Goal: Information Seeking & Learning: Learn about a topic

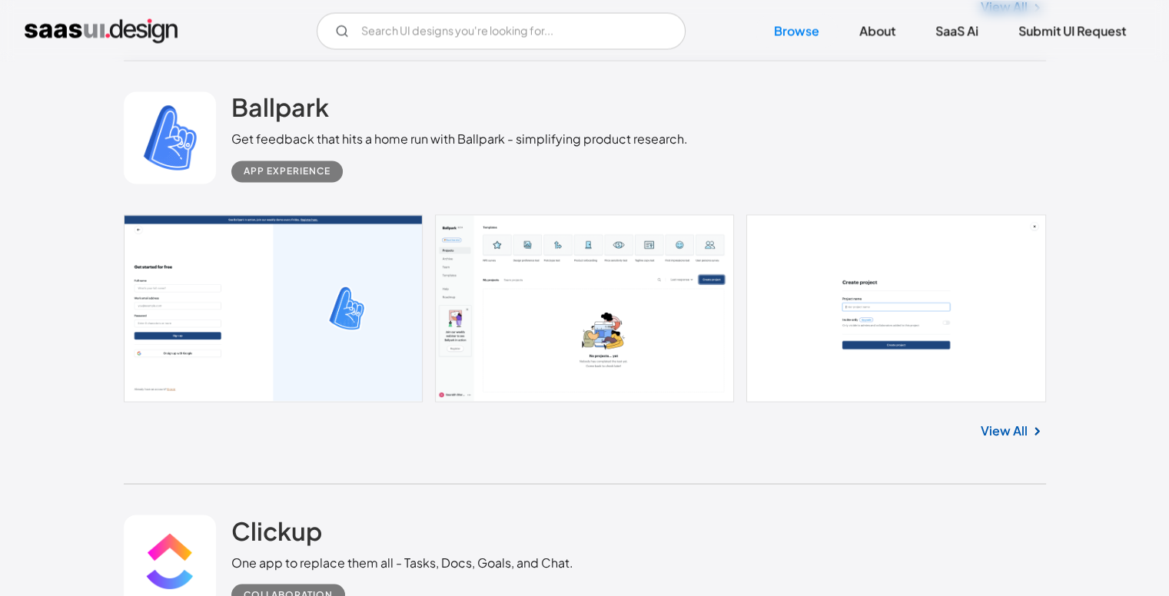
scroll to position [8545, 0]
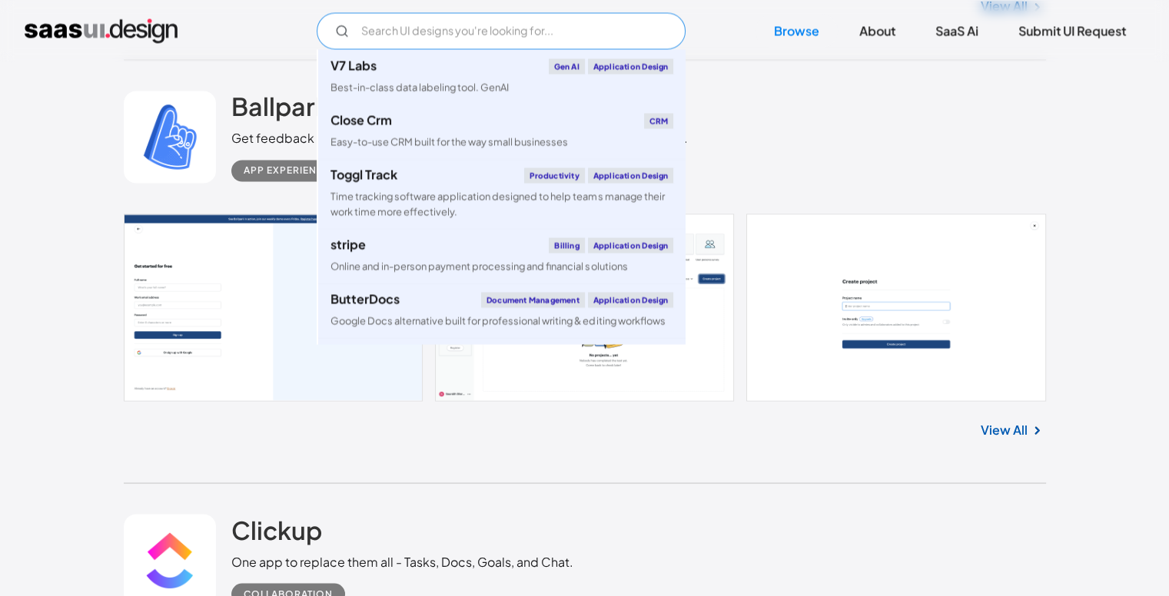
click at [560, 38] on input "Email Form" at bounding box center [501, 30] width 369 height 37
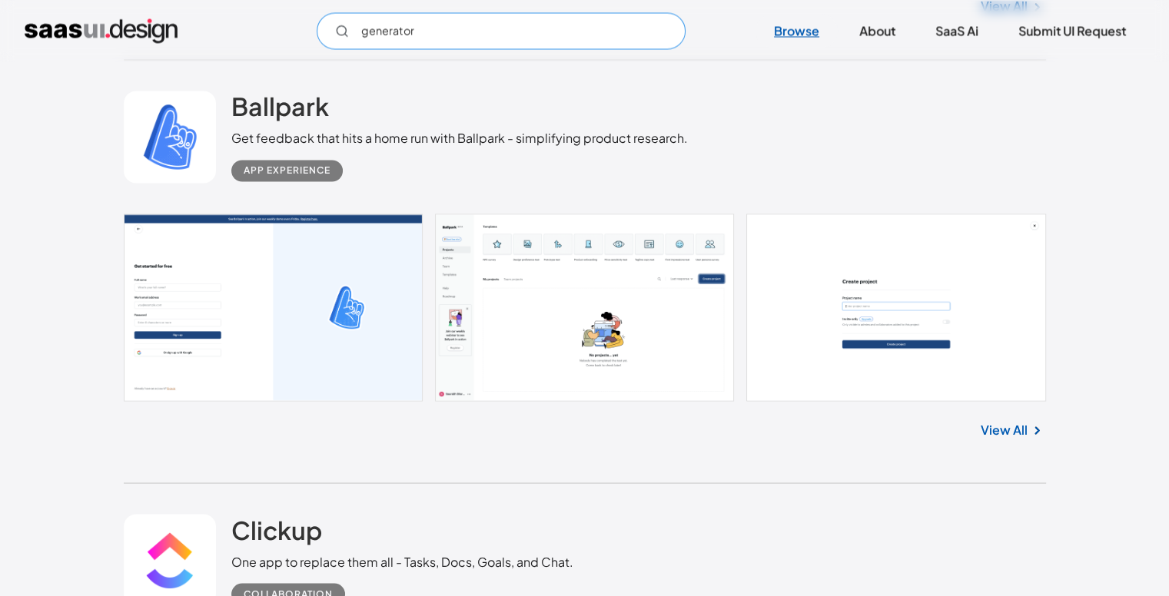
type input "generator"
click at [789, 19] on link "Browse" at bounding box center [796, 31] width 82 height 34
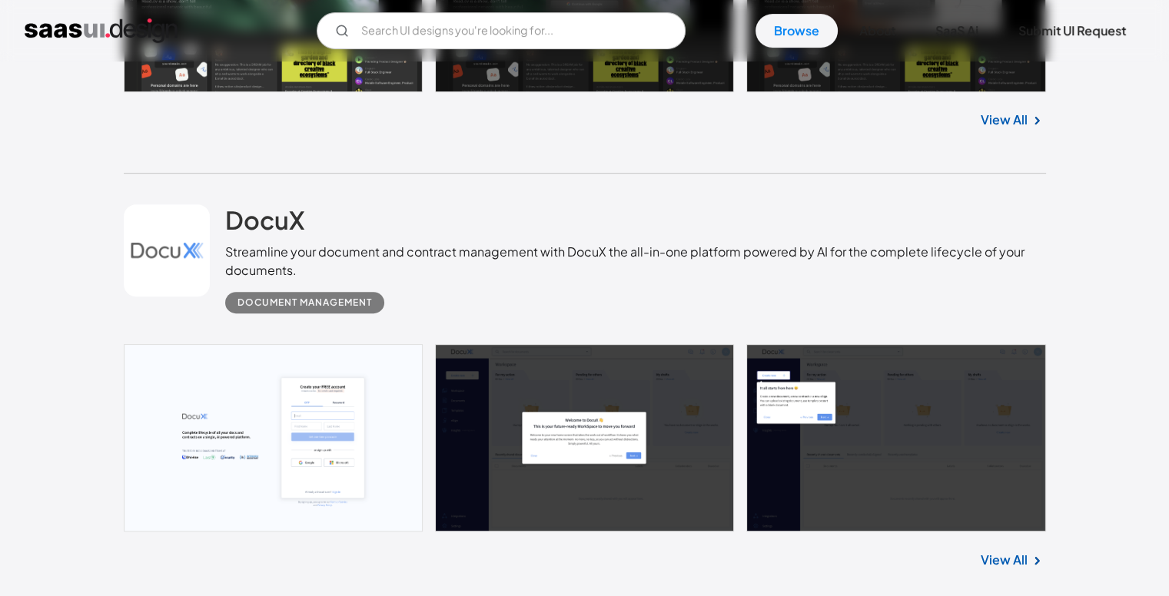
scroll to position [733, 0]
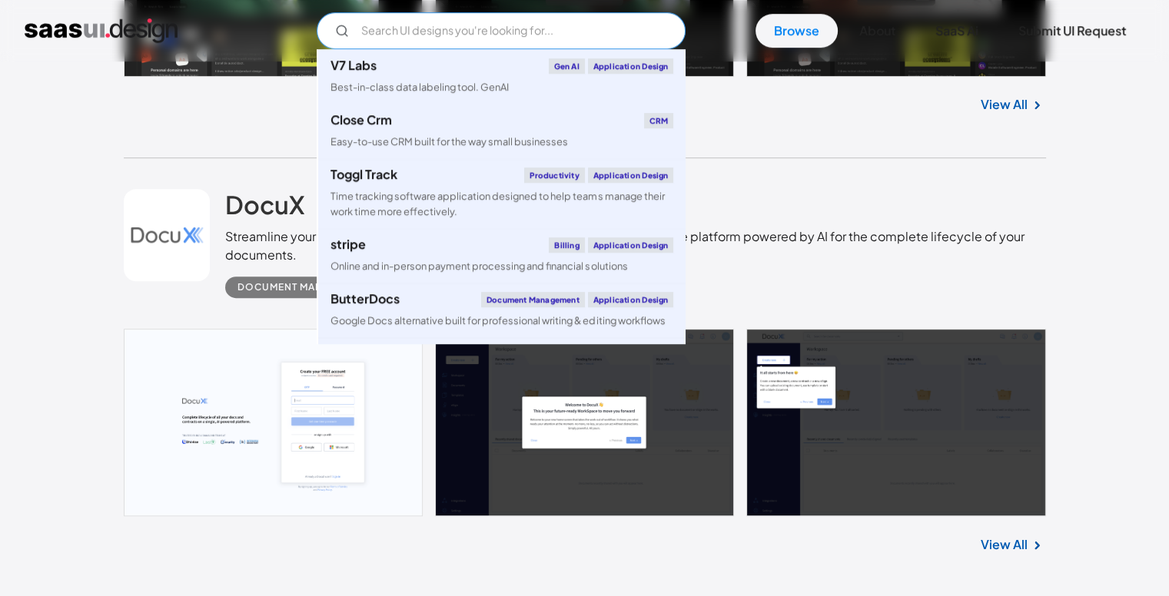
click at [567, 43] on input "Email Form" at bounding box center [501, 30] width 369 height 37
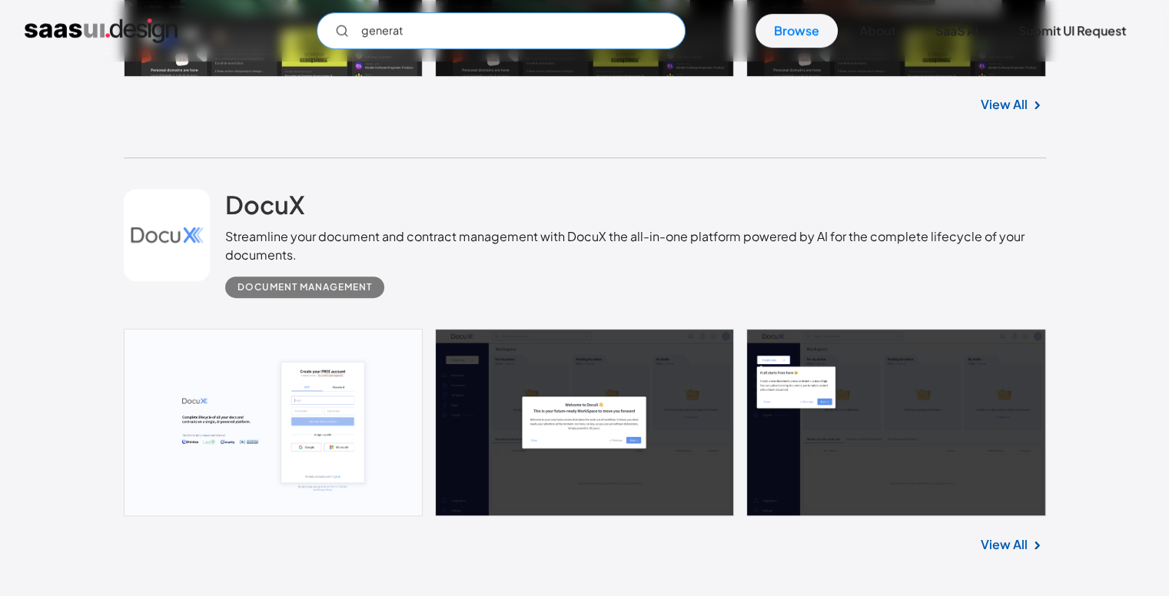
type input "generate"
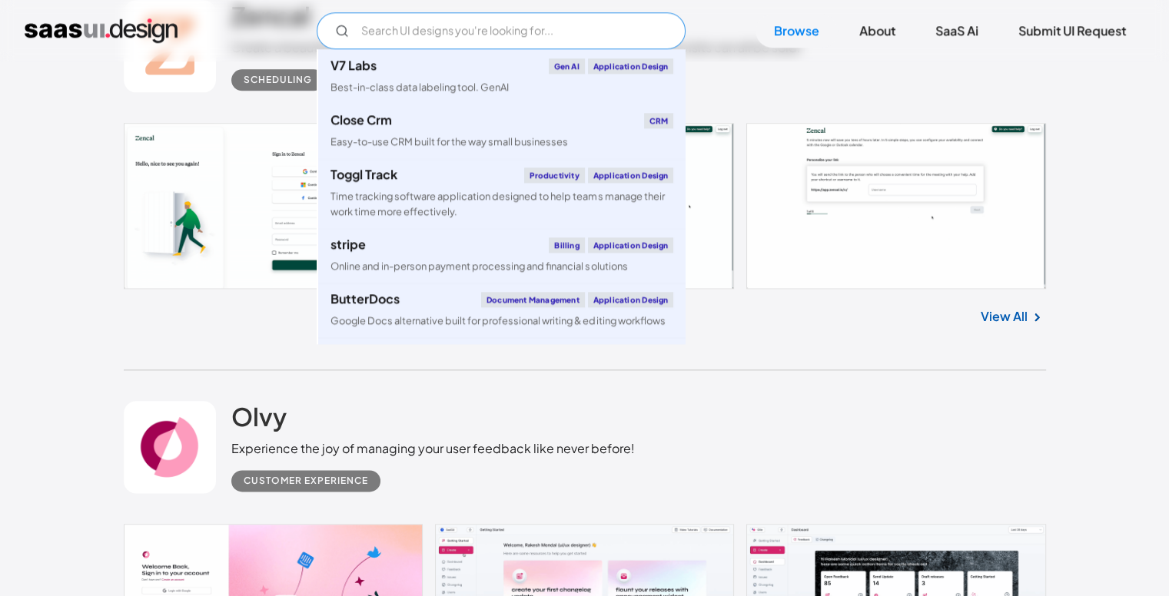
scroll to position [1783, 0]
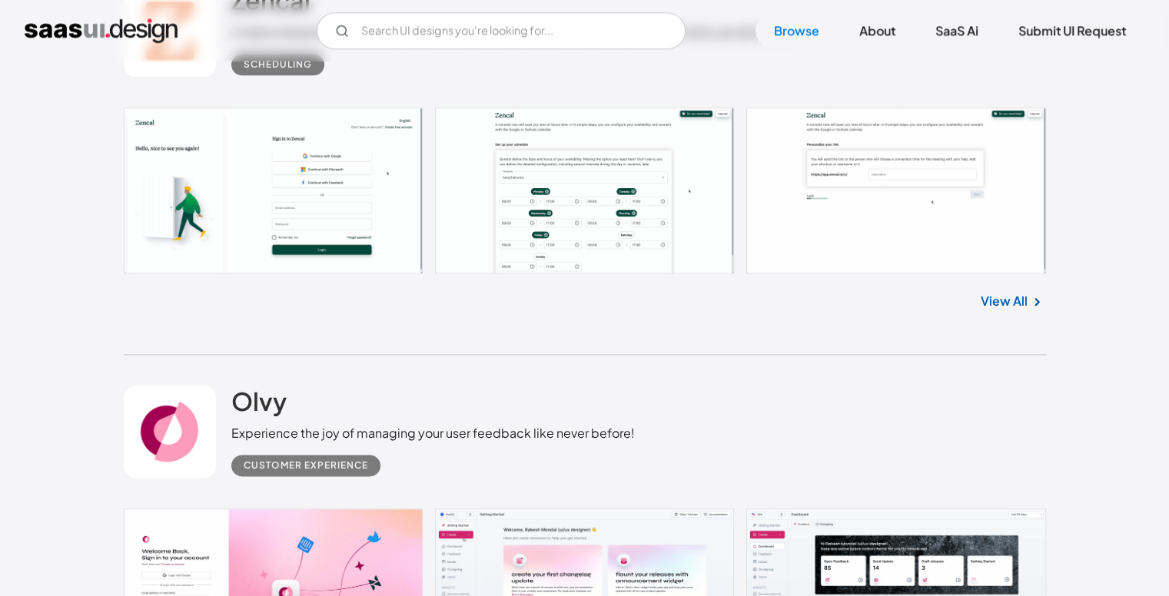
click at [1037, 346] on div "Zencal Create a beautiful scheduling page and meeting links. Meetings, classes,…" at bounding box center [585, 155] width 922 height 402
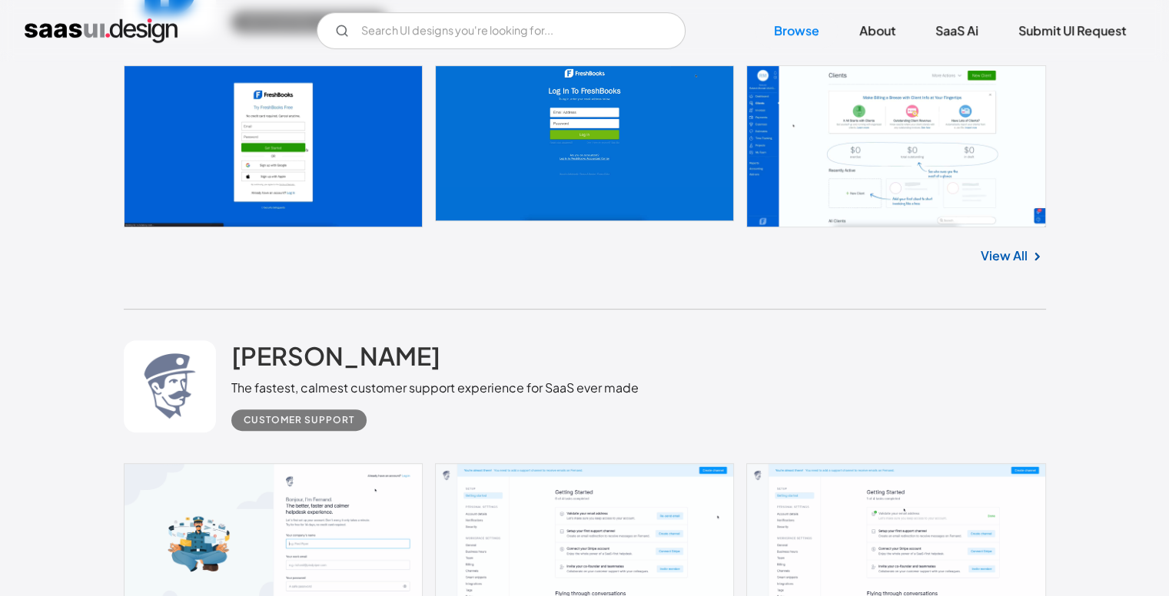
scroll to position [12362, 0]
